Goal: Find contact information: Find contact information

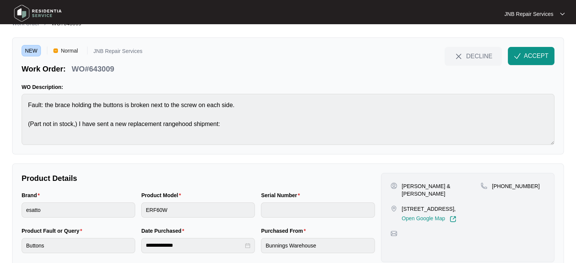
scroll to position [34, 0]
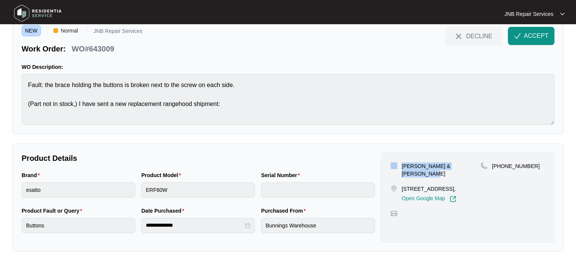
drag, startPoint x: 467, startPoint y: 168, endPoint x: 395, endPoint y: 166, distance: 72.3
click at [395, 166] on div "[PERSON_NAME] & [PERSON_NAME]" at bounding box center [435, 169] width 90 height 15
copy div "[PERSON_NAME] & [PERSON_NAME]"
click at [329, 150] on div "**********" at bounding box center [287, 197] width 551 height 108
drag, startPoint x: 425, startPoint y: 191, endPoint x: 403, endPoint y: 182, distance: 24.1
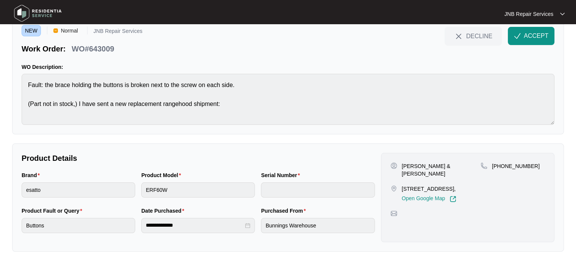
click at [403, 185] on p "[STREET_ADDRESS]," at bounding box center [429, 189] width 55 height 8
copy p "[STREET_ADDRESS]"
drag, startPoint x: 531, startPoint y: 166, endPoint x: 501, endPoint y: 169, distance: 29.3
click at [501, 169] on div "[PHONE_NUMBER]" at bounding box center [512, 166] width 64 height 8
copy p "431334428"
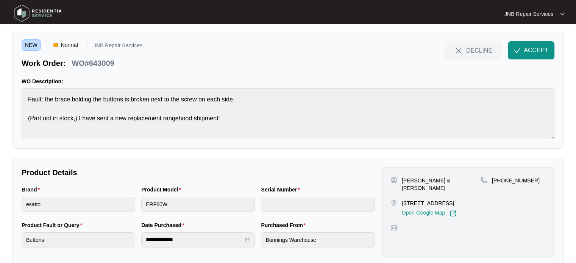
scroll to position [0, 0]
